Goal: Information Seeking & Learning: Learn about a topic

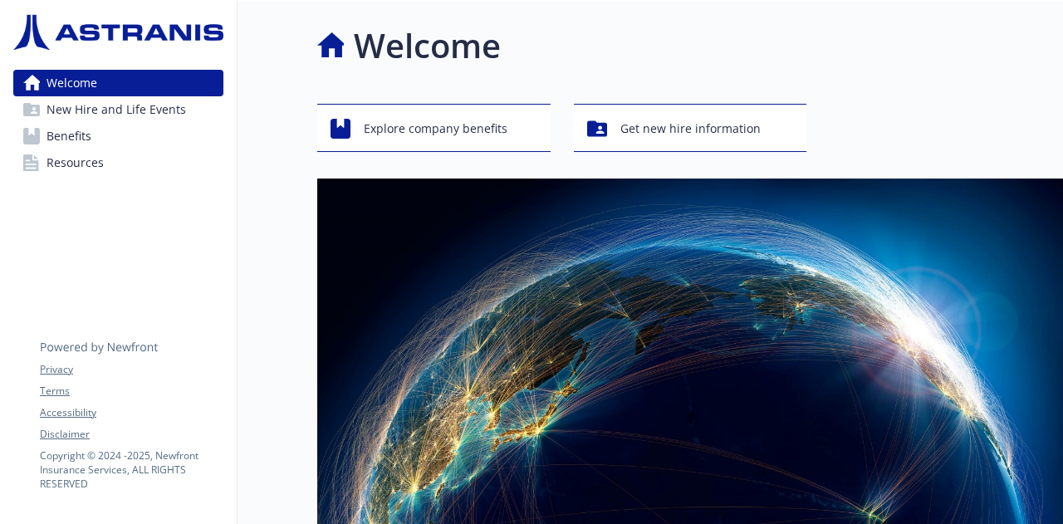
click at [75, 126] on span "Benefits" at bounding box center [68, 136] width 45 height 27
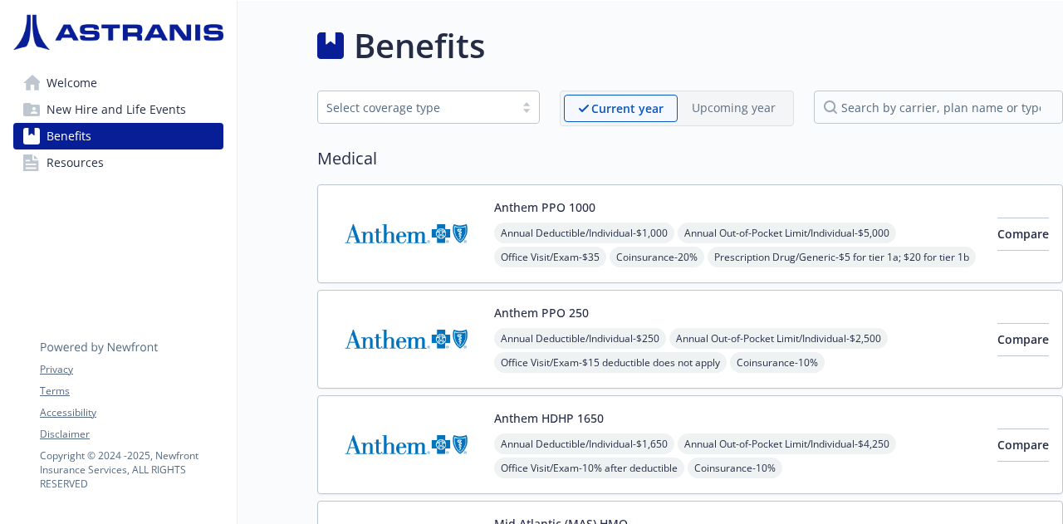
click at [66, 162] on span "Resources" at bounding box center [74, 162] width 57 height 27
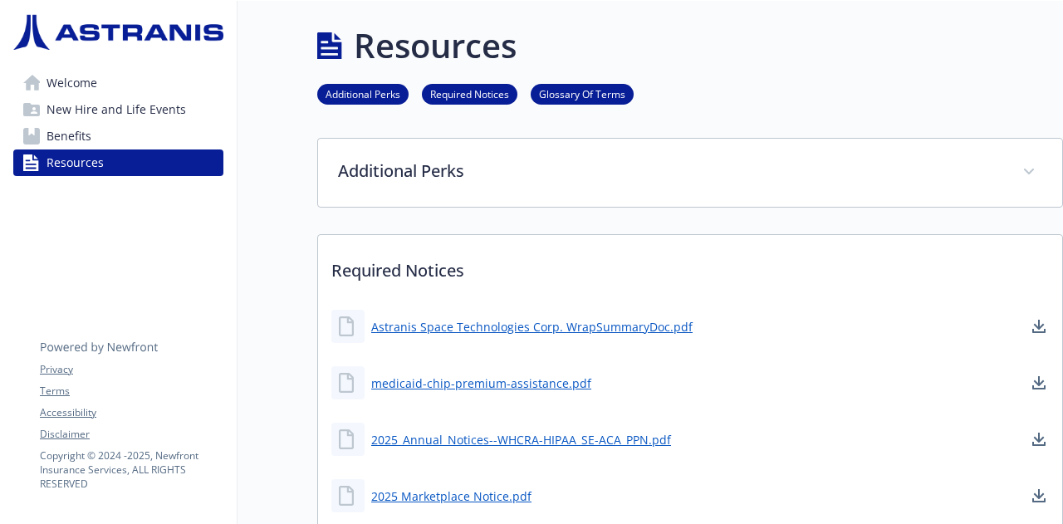
click at [100, 136] on link "Benefits" at bounding box center [118, 136] width 210 height 27
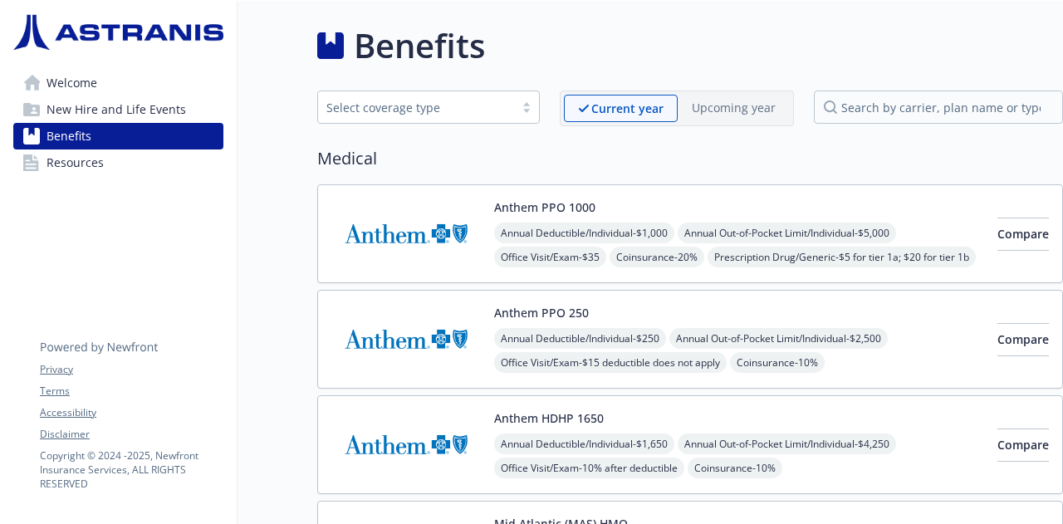
click at [92, 105] on span "New Hire and Life Events" at bounding box center [115, 109] width 139 height 27
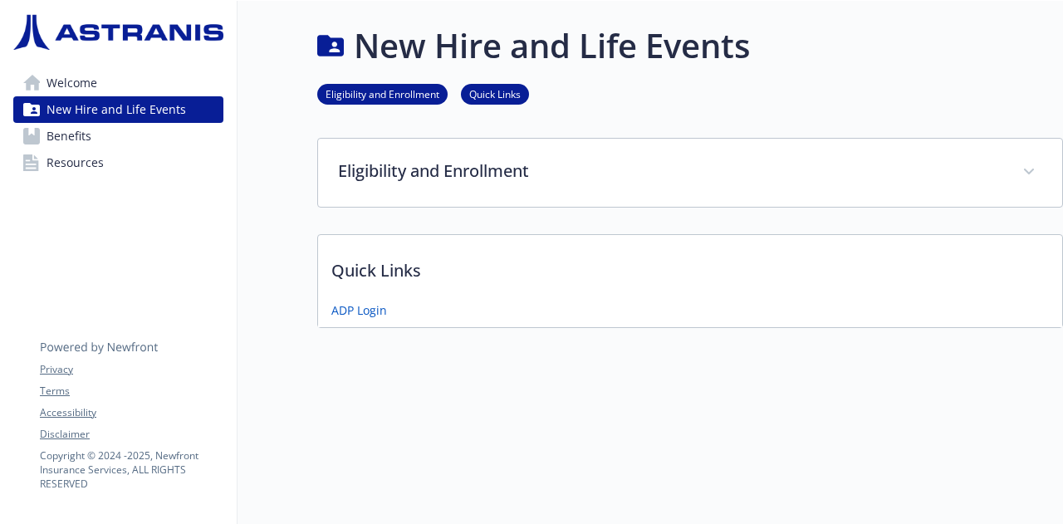
click at [86, 89] on span "Welcome" at bounding box center [71, 83] width 51 height 27
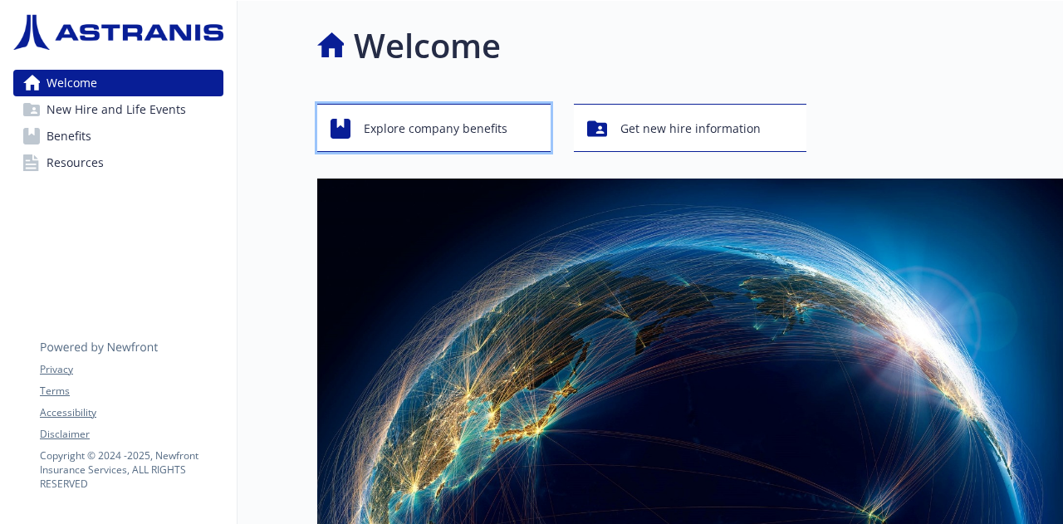
click at [490, 134] on span "Explore company benefits" at bounding box center [436, 129] width 144 height 32
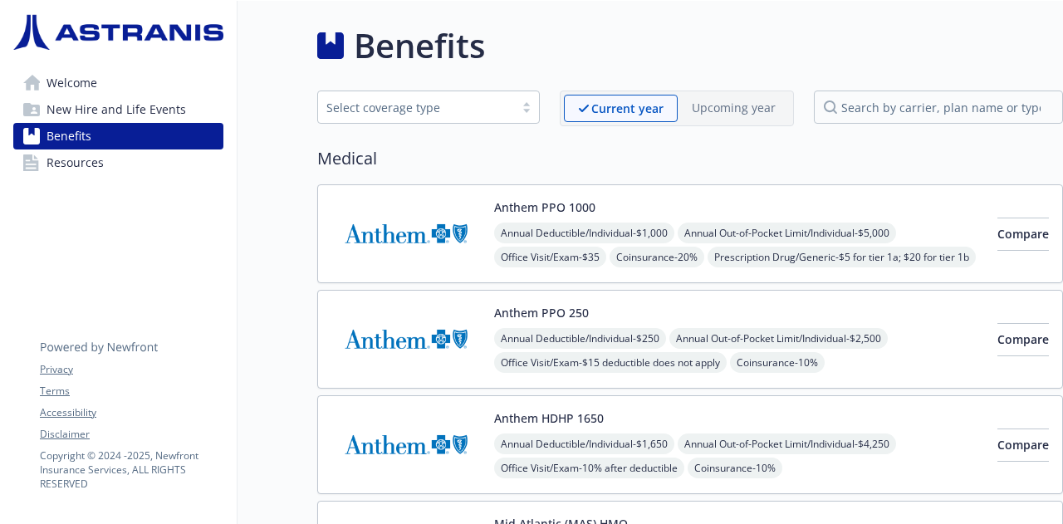
click at [71, 160] on span "Resources" at bounding box center [74, 162] width 57 height 27
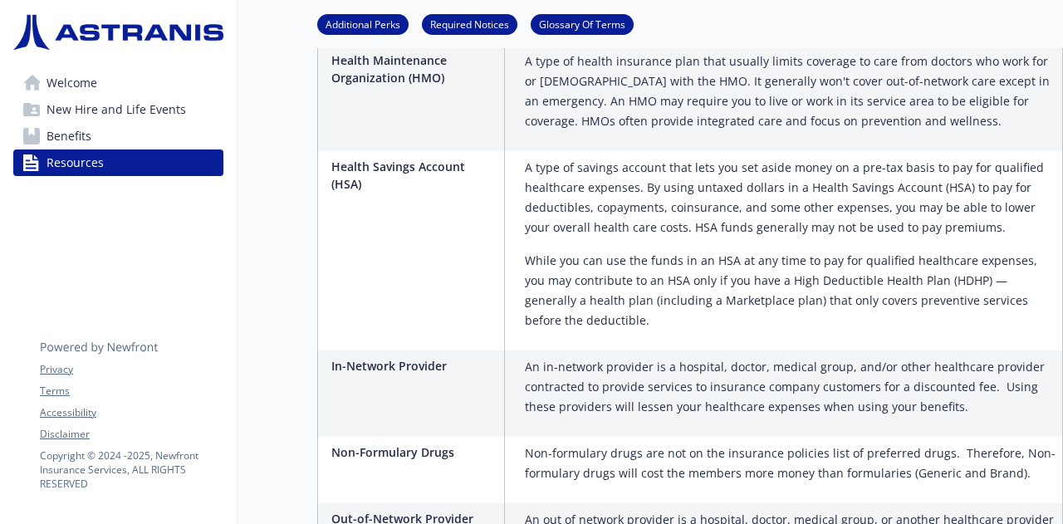
scroll to position [1660, 0]
